Goal: Navigation & Orientation: Find specific page/section

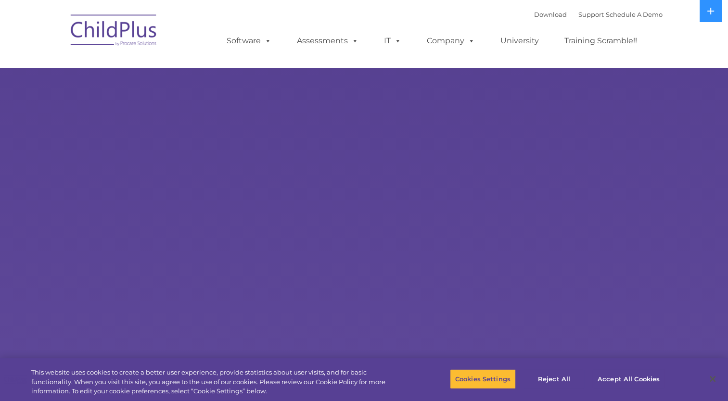
select select "MEDIUM"
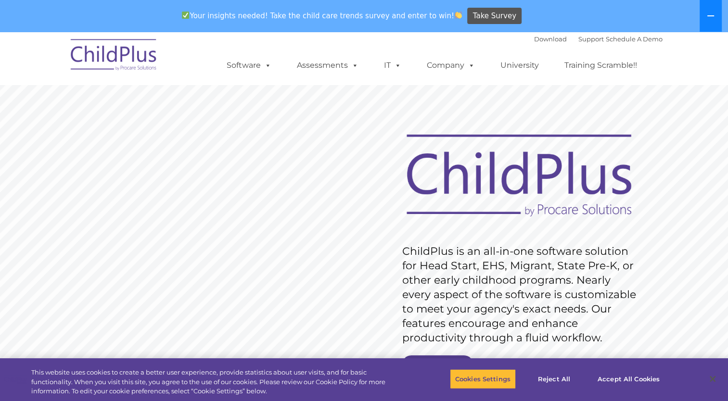
click at [712, 13] on icon at bounding box center [711, 16] width 8 height 8
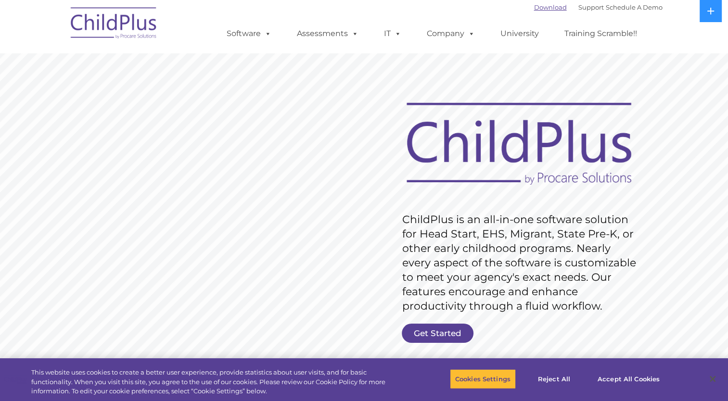
click at [542, 7] on link "Download" at bounding box center [550, 7] width 33 height 8
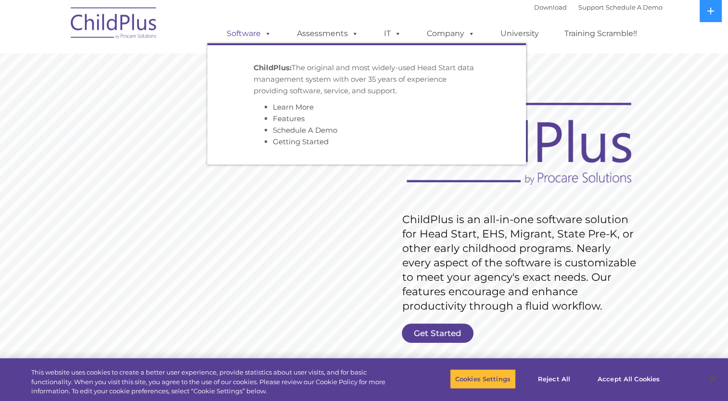
click at [237, 32] on link "Software" at bounding box center [249, 33] width 64 height 19
